Goal: Transaction & Acquisition: Purchase product/service

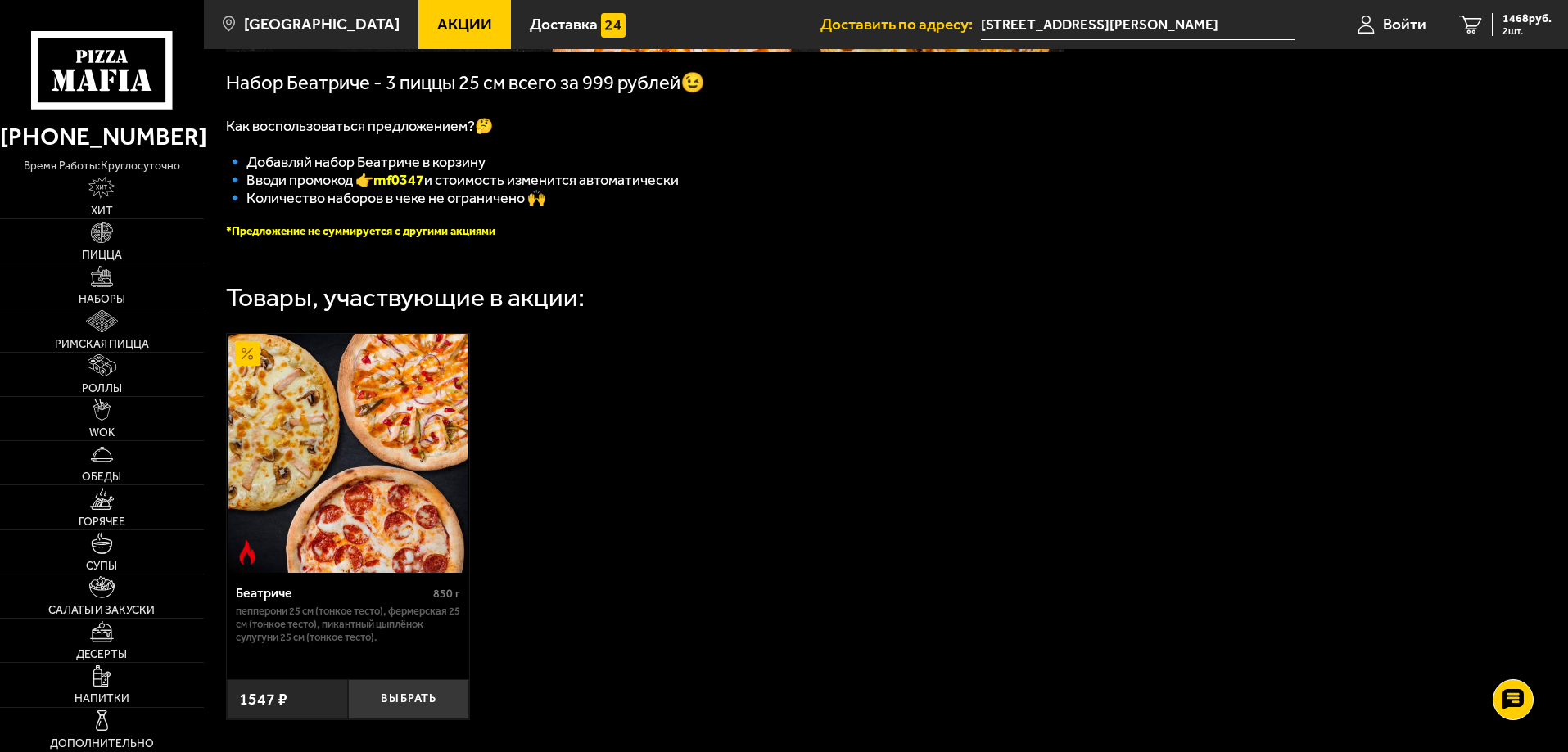
scroll to position [303, 0]
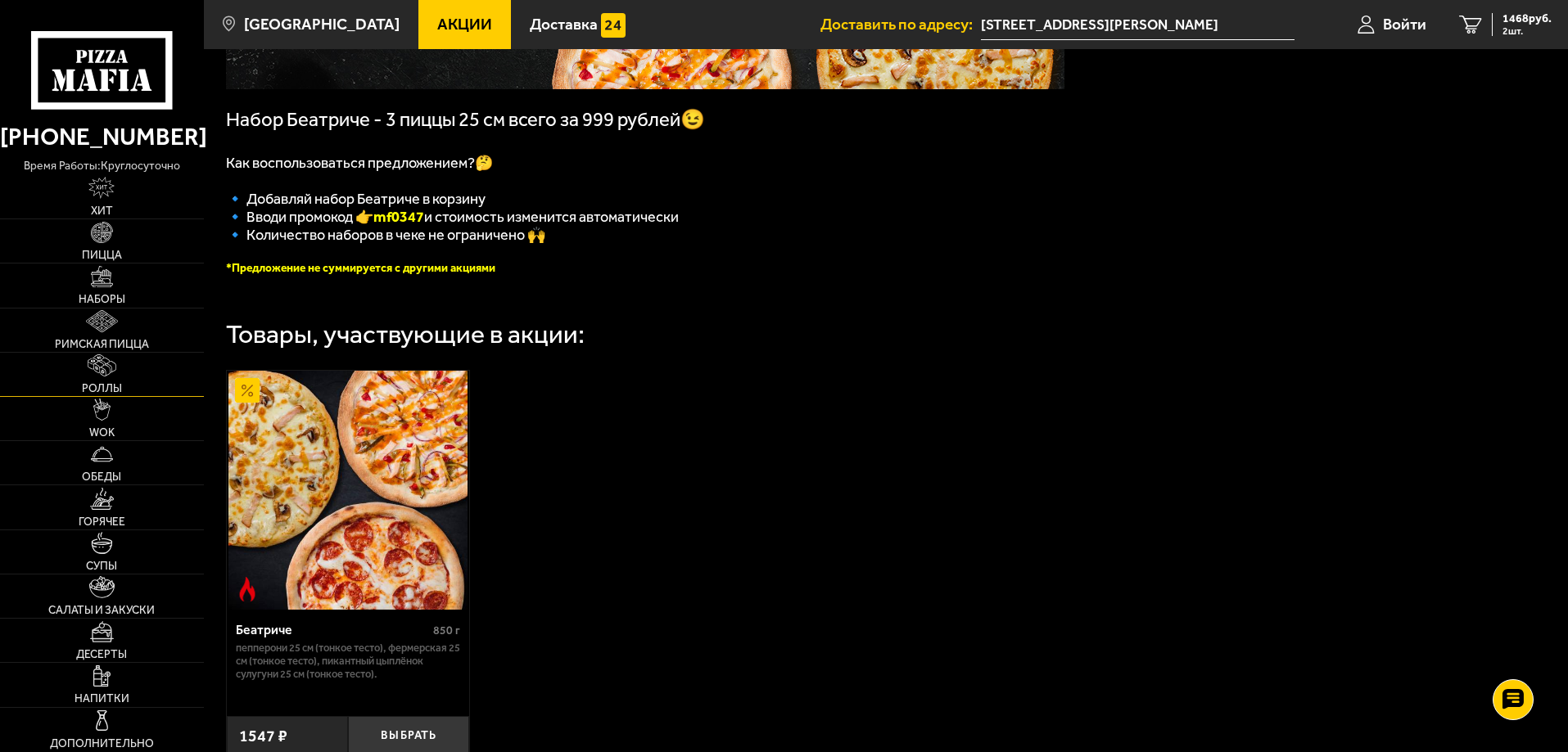
click at [114, 373] on img at bounding box center [101, 365] width 28 height 22
